Goal: Task Accomplishment & Management: Manage account settings

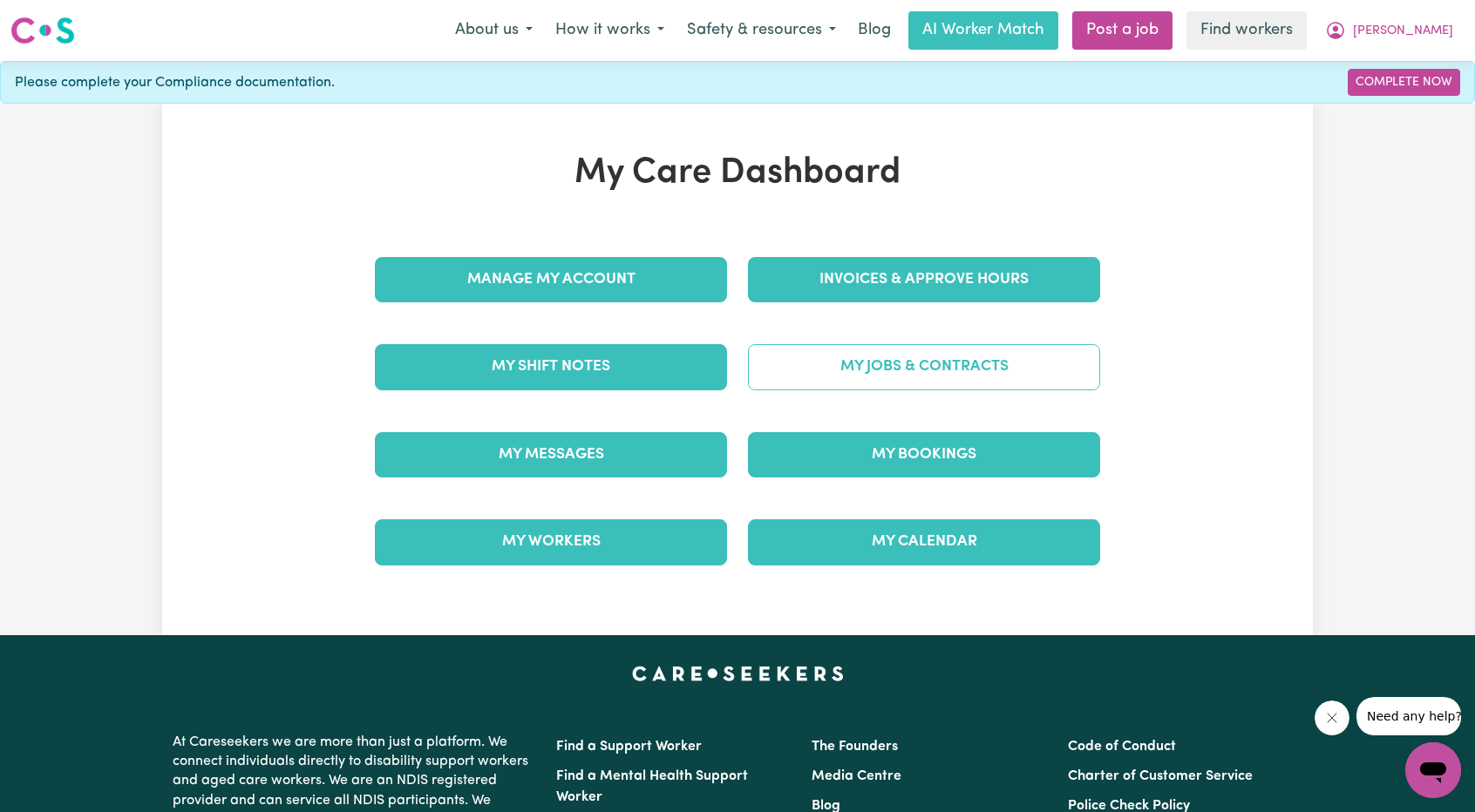
click at [856, 381] on link "My Jobs & Contracts" at bounding box center [923, 367] width 352 height 46
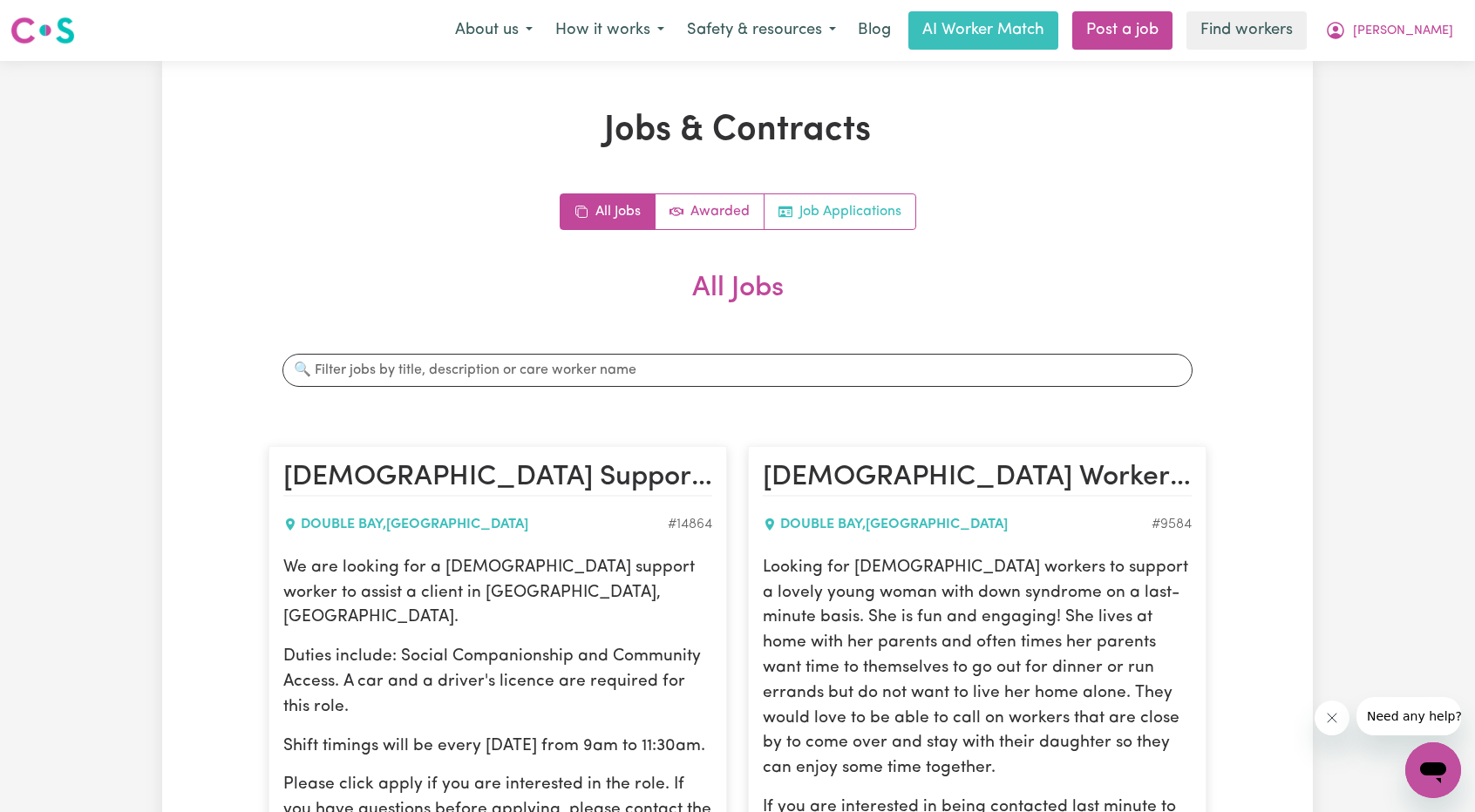
click at [837, 210] on link "Job Applications" at bounding box center [839, 212] width 151 height 35
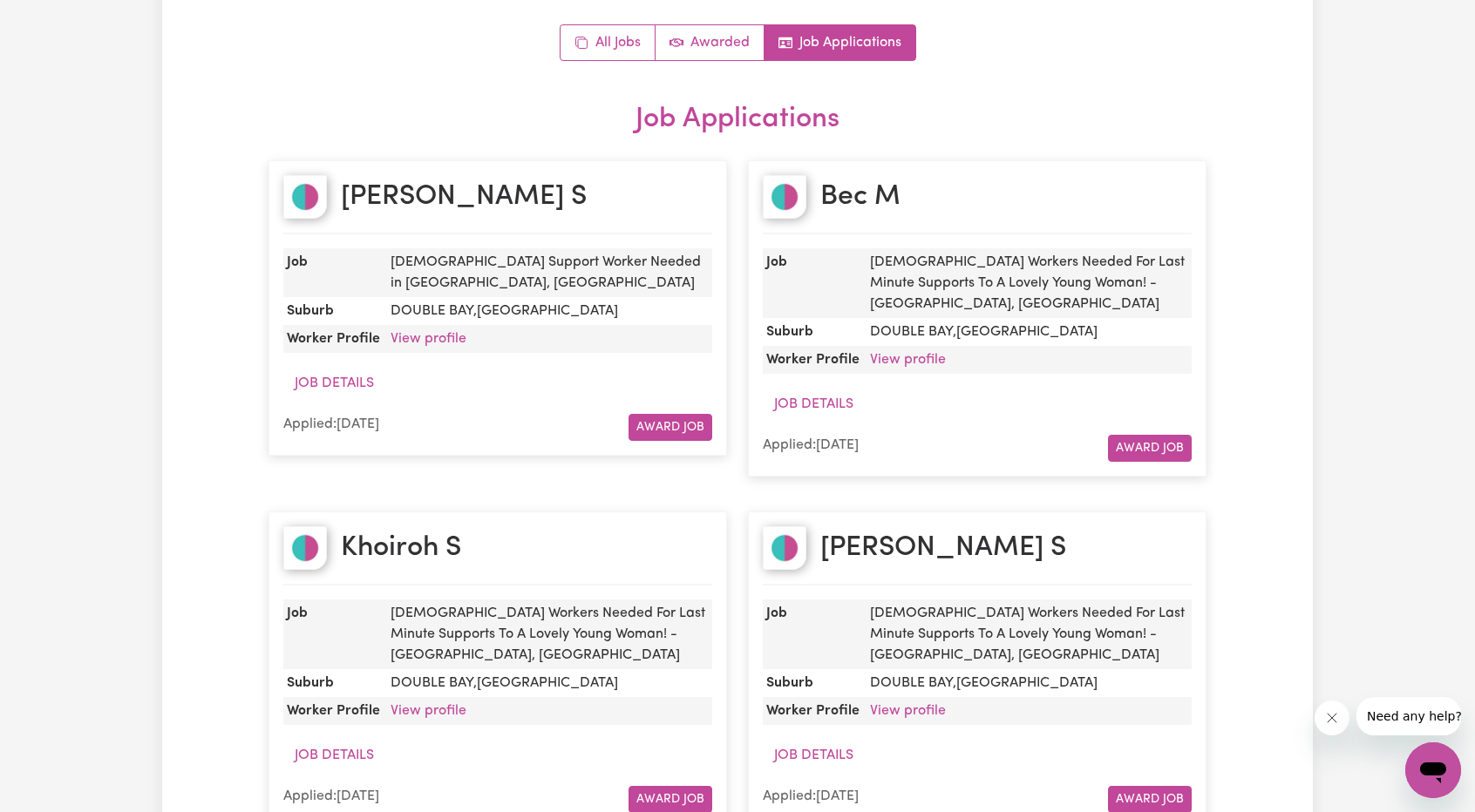
scroll to position [175, 0]
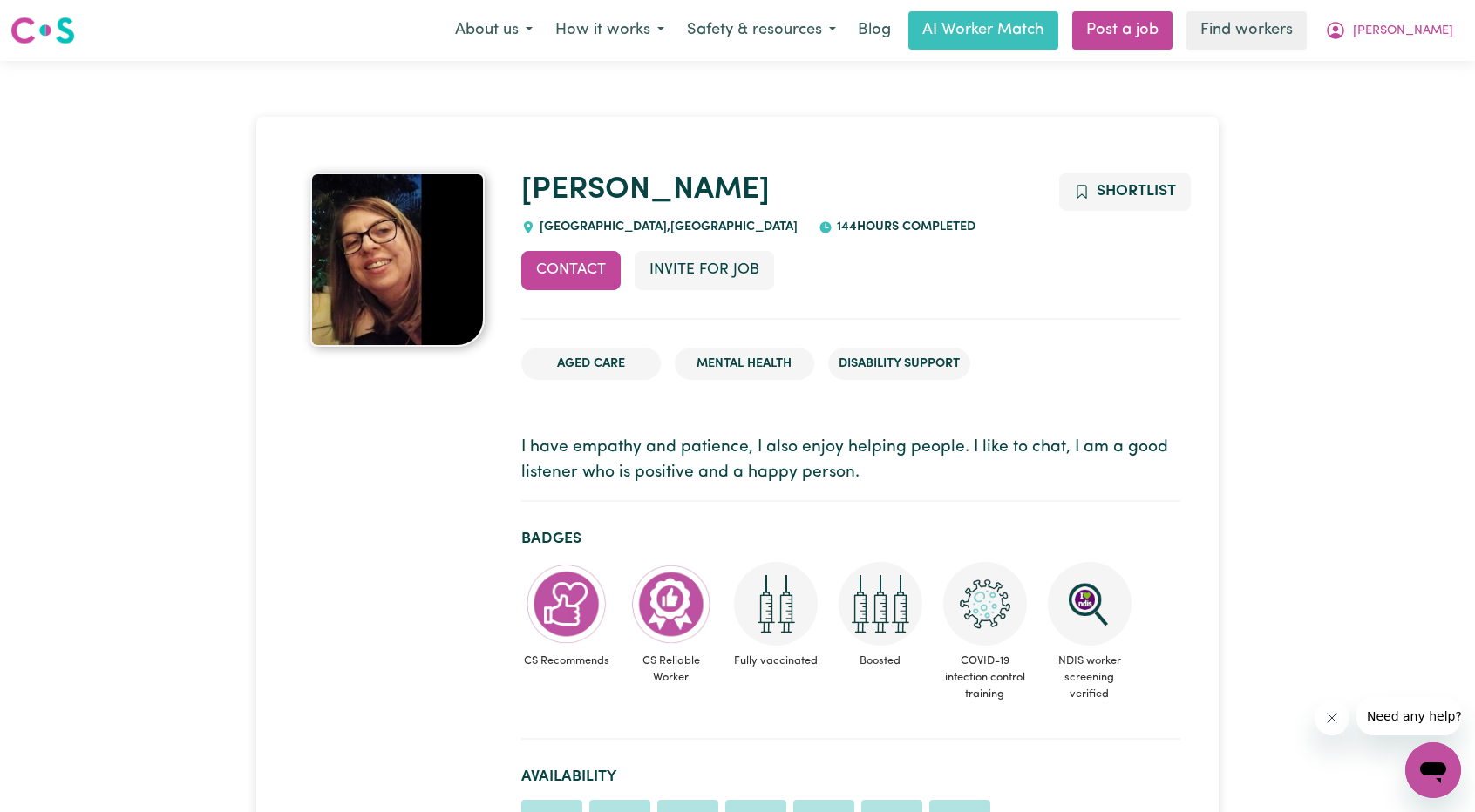
click at [886, 485] on p "I have empathy and patience, I also enjoy helping people. I like to chat, I am …" at bounding box center [850, 460] width 659 height 50
